Goal: Navigation & Orientation: Find specific page/section

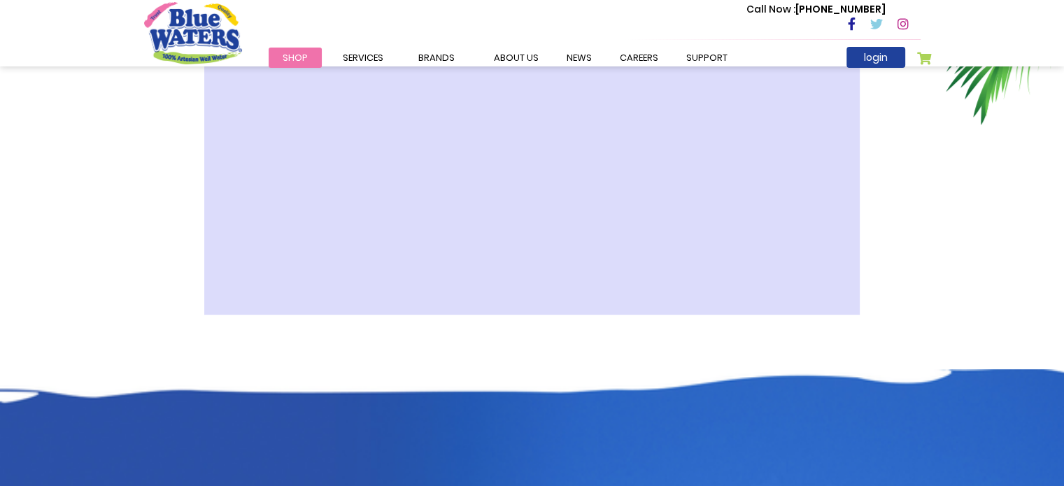
scroll to position [559, 0]
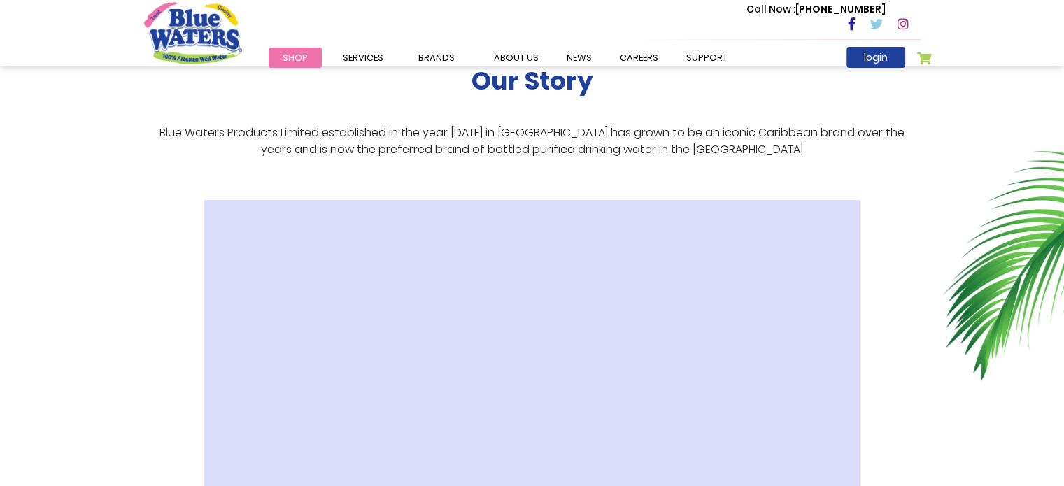
scroll to position [280, 0]
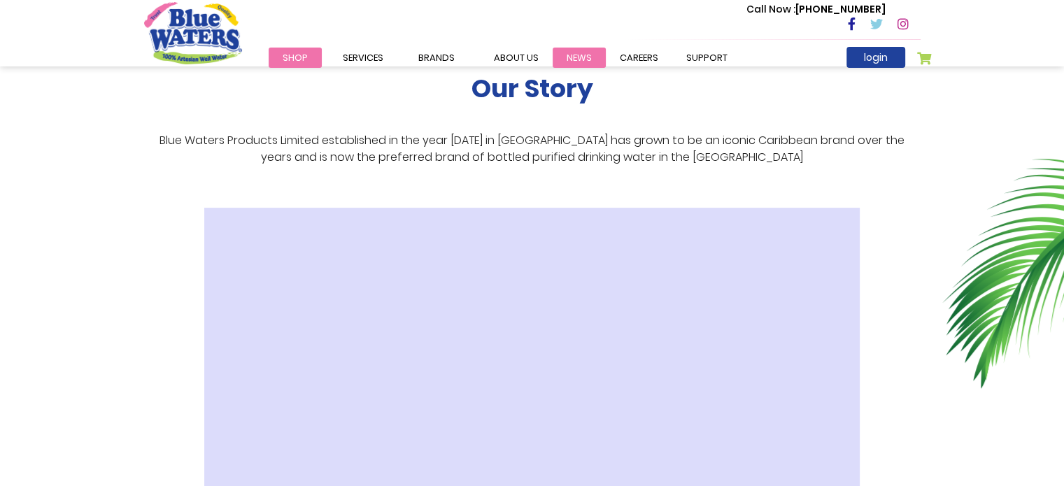
click at [567, 57] on link "News" at bounding box center [578, 58] width 53 height 20
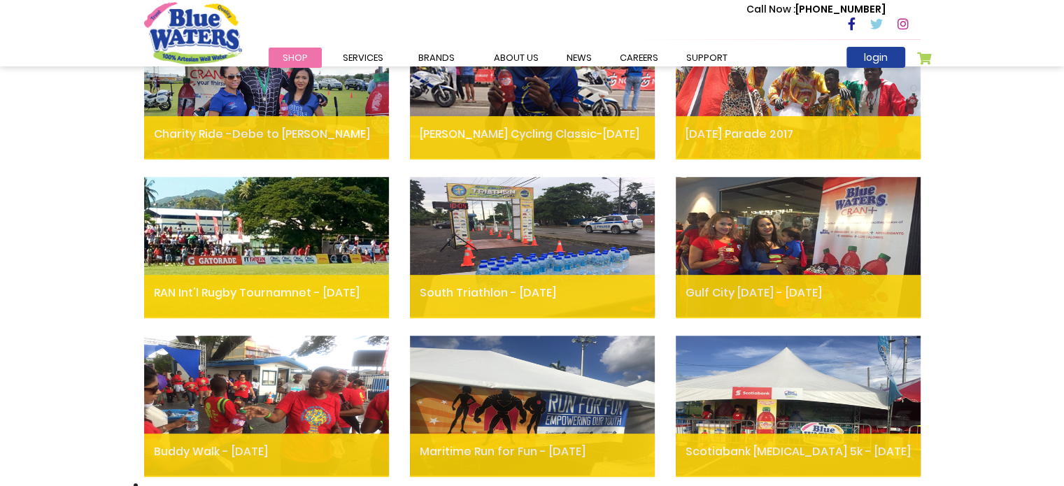
scroll to position [604, 0]
